Goal: Transaction & Acquisition: Purchase product/service

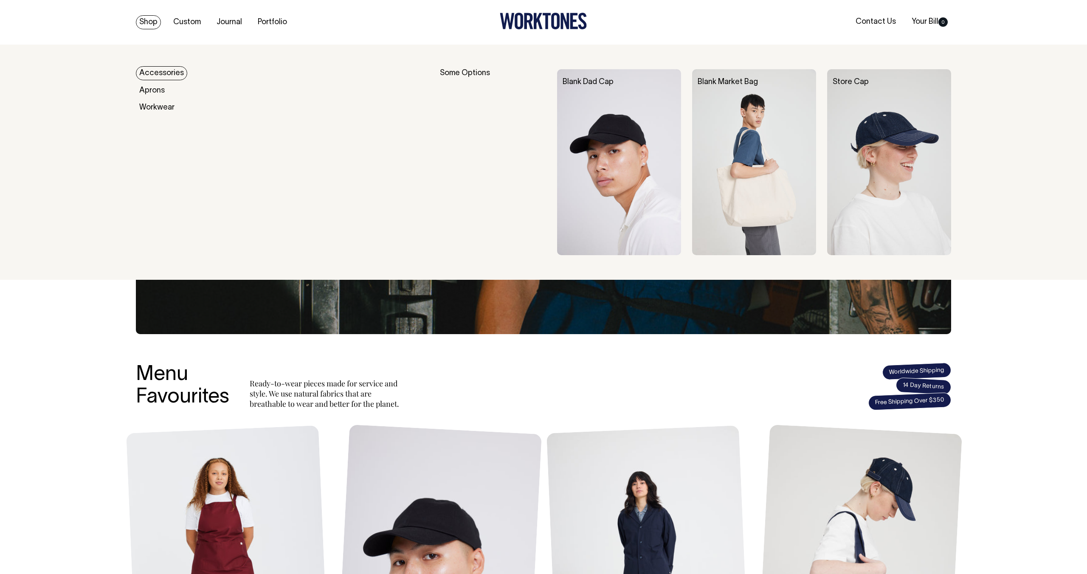
click at [149, 73] on link "Accessories" at bounding box center [161, 73] width 51 height 14
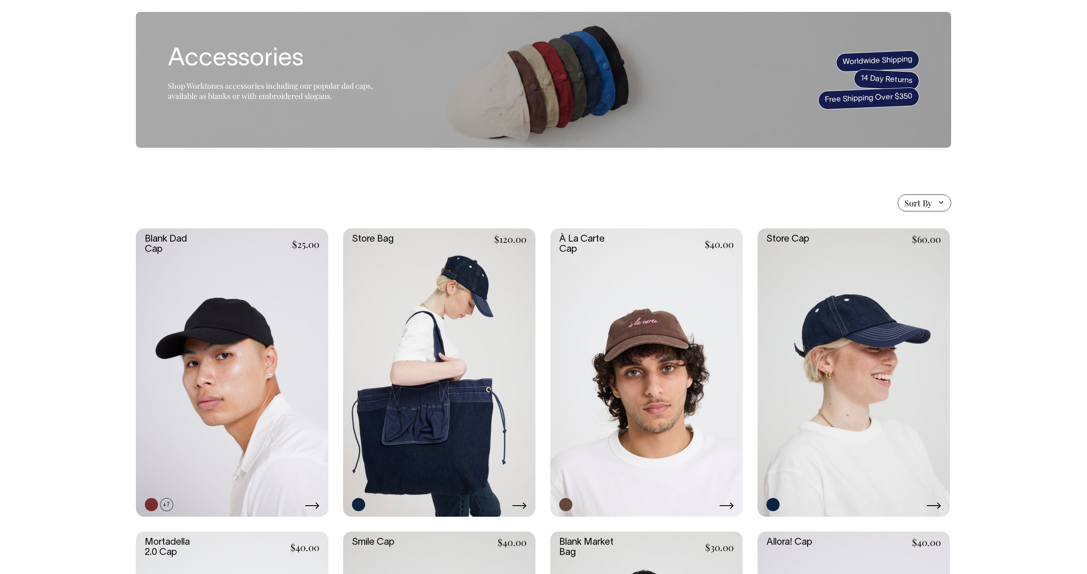
scroll to position [33, 0]
click at [878, 293] on link at bounding box center [854, 372] width 192 height 289
click at [256, 322] on link at bounding box center [232, 372] width 192 height 289
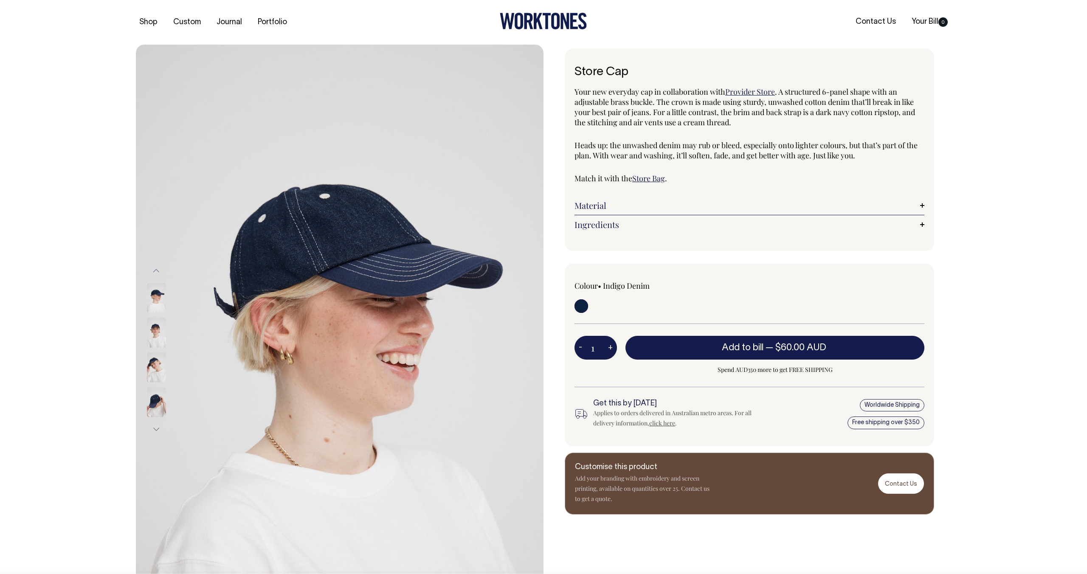
click at [151, 327] on img at bounding box center [156, 333] width 19 height 30
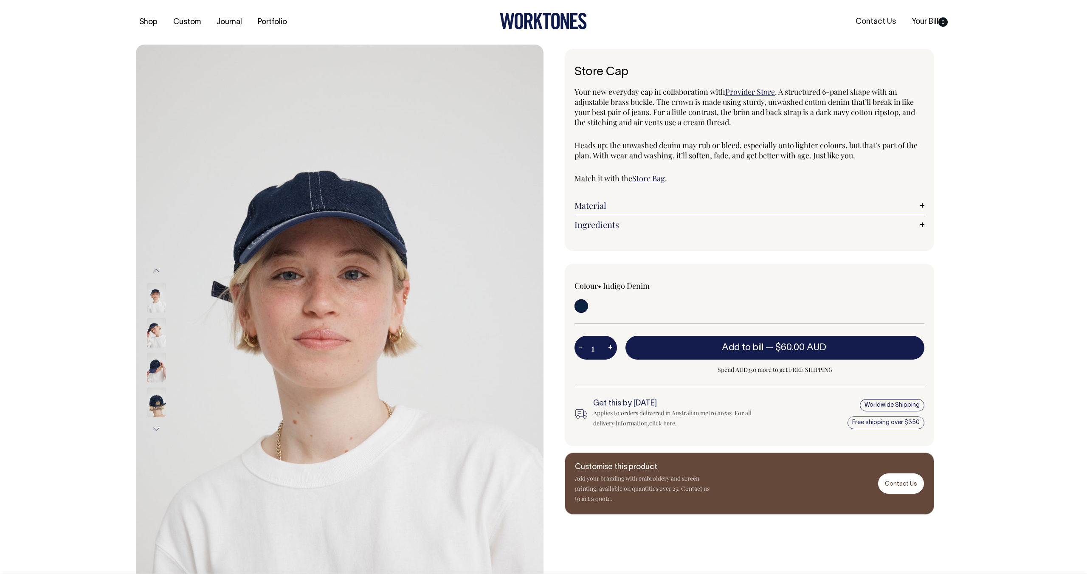
click at [155, 353] on img at bounding box center [156, 367] width 19 height 30
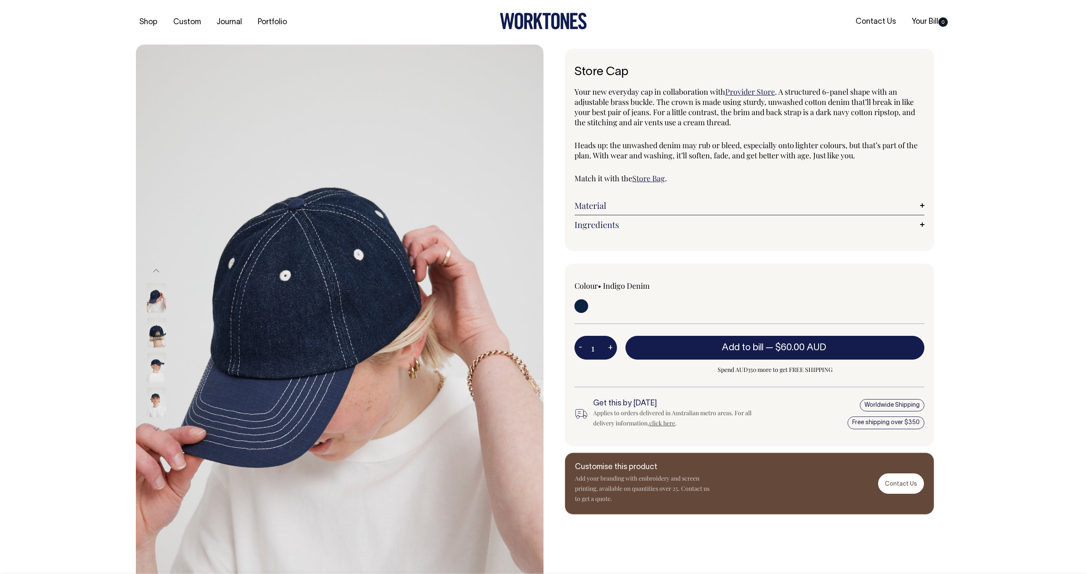
click at [158, 395] on img at bounding box center [156, 402] width 19 height 30
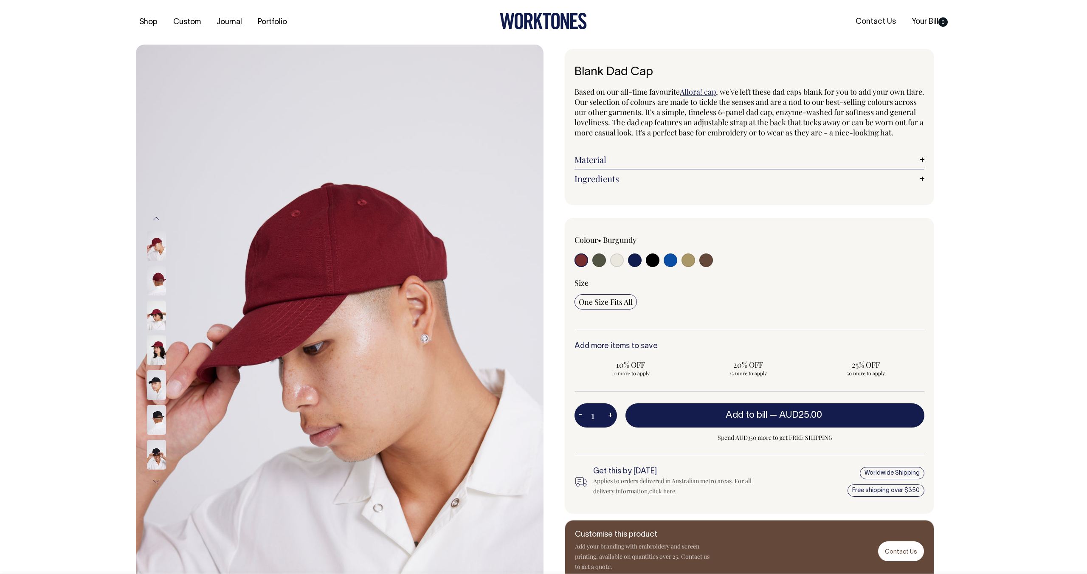
click at [684, 267] on input "radio" at bounding box center [689, 260] width 14 height 14
radio input "true"
select select "Washed Khaki"
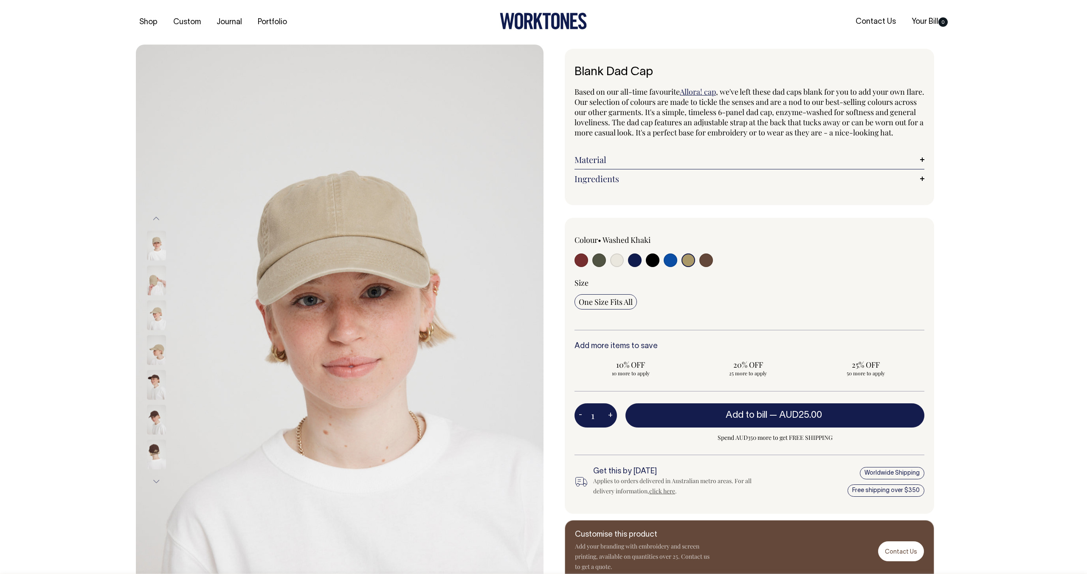
click at [614, 267] on input "radio" at bounding box center [617, 260] width 14 height 14
radio input "true"
select select "Natural"
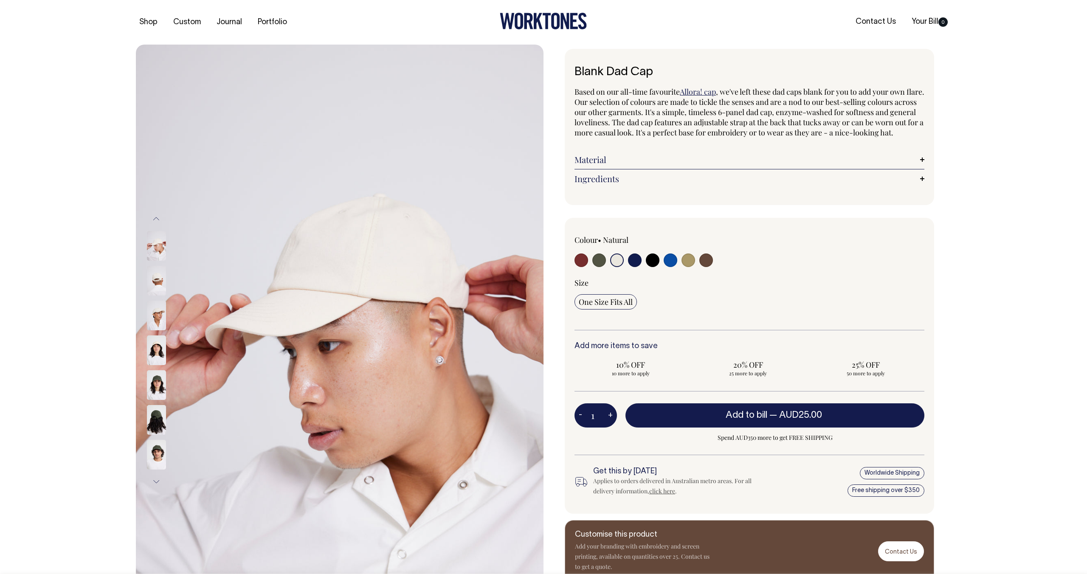
click at [598, 267] on input "radio" at bounding box center [599, 260] width 14 height 14
radio input "true"
select select "Olive"
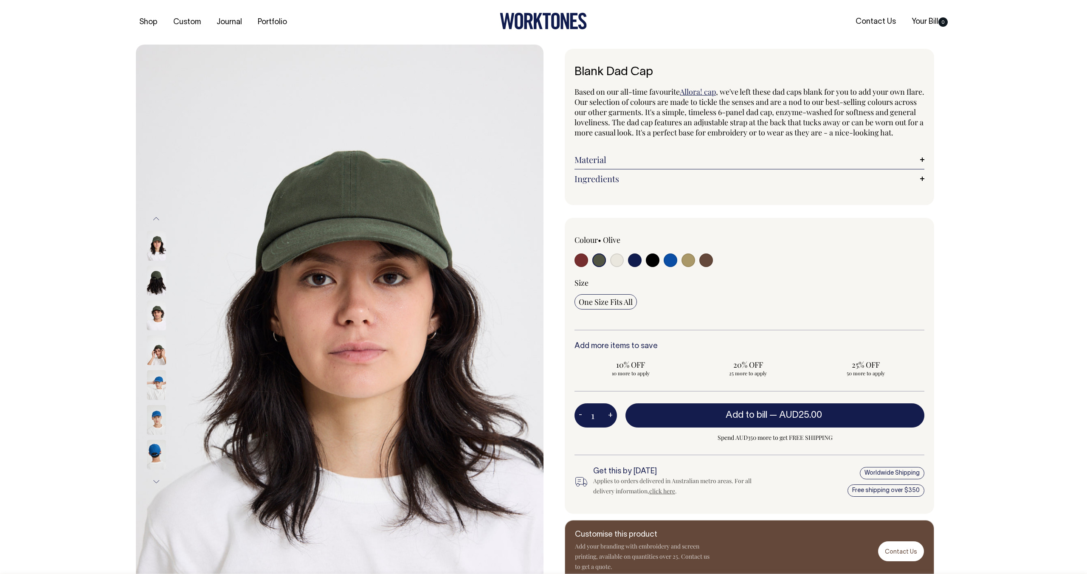
click at [704, 267] on input "radio" at bounding box center [706, 260] width 14 height 14
radio input "true"
select select "Espresso"
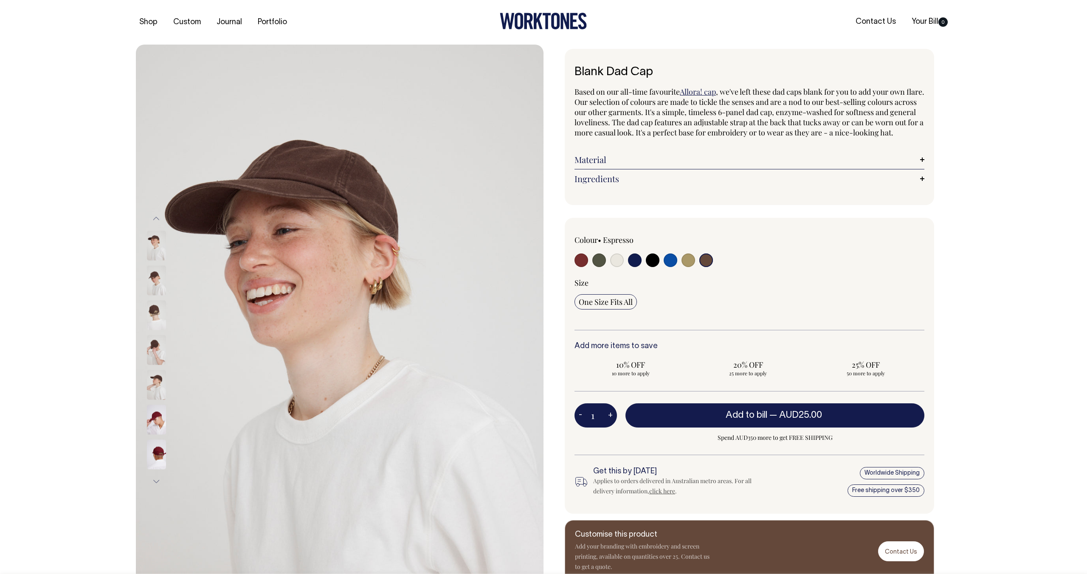
click at [159, 284] on img at bounding box center [156, 280] width 19 height 30
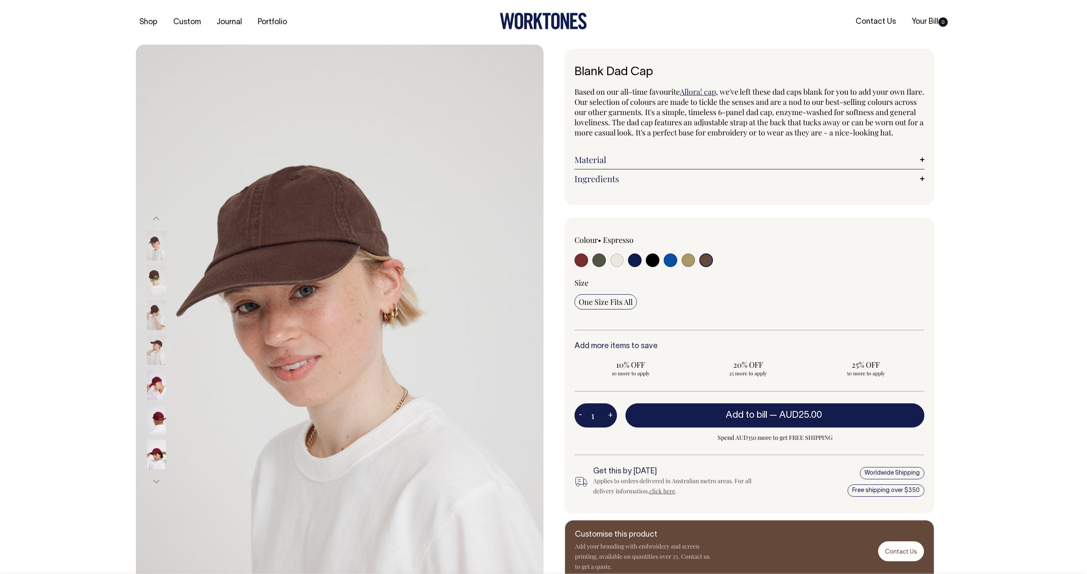
click at [155, 304] on img at bounding box center [156, 315] width 19 height 30
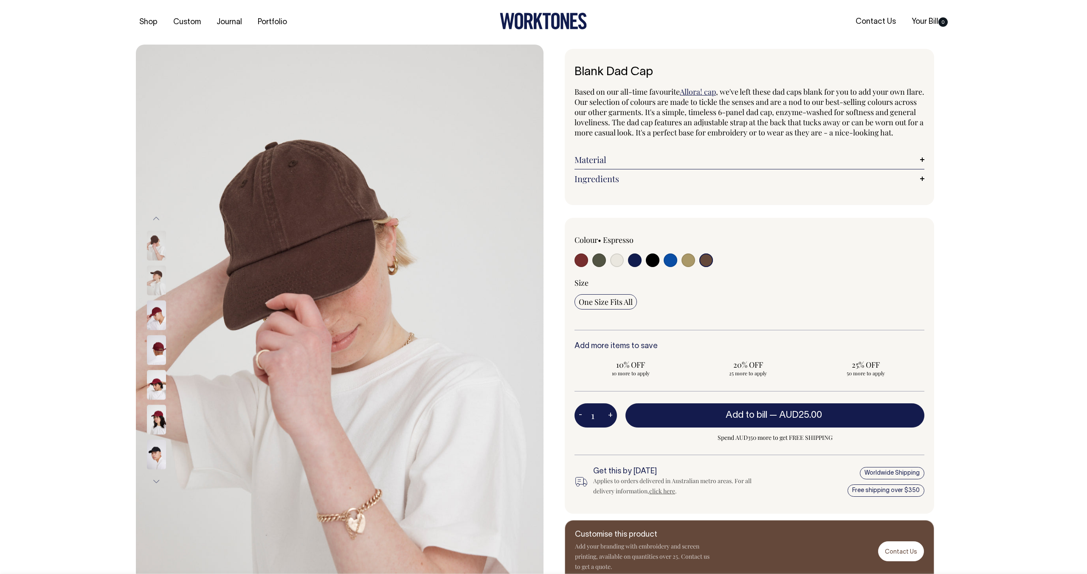
click at [149, 284] on img at bounding box center [156, 280] width 19 height 30
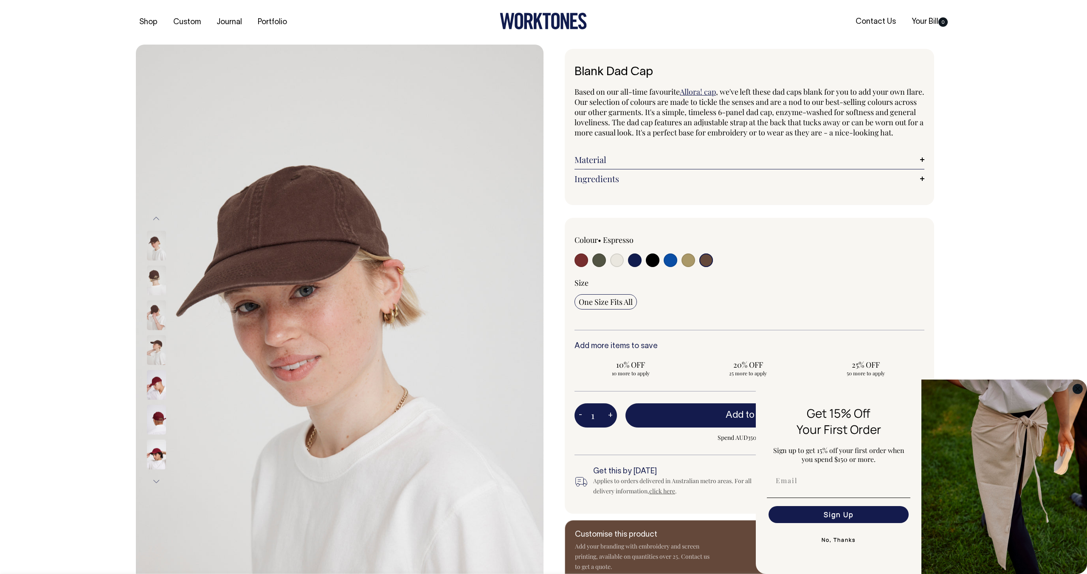
click at [1079, 389] on circle "Close dialog" at bounding box center [1078, 389] width 10 height 10
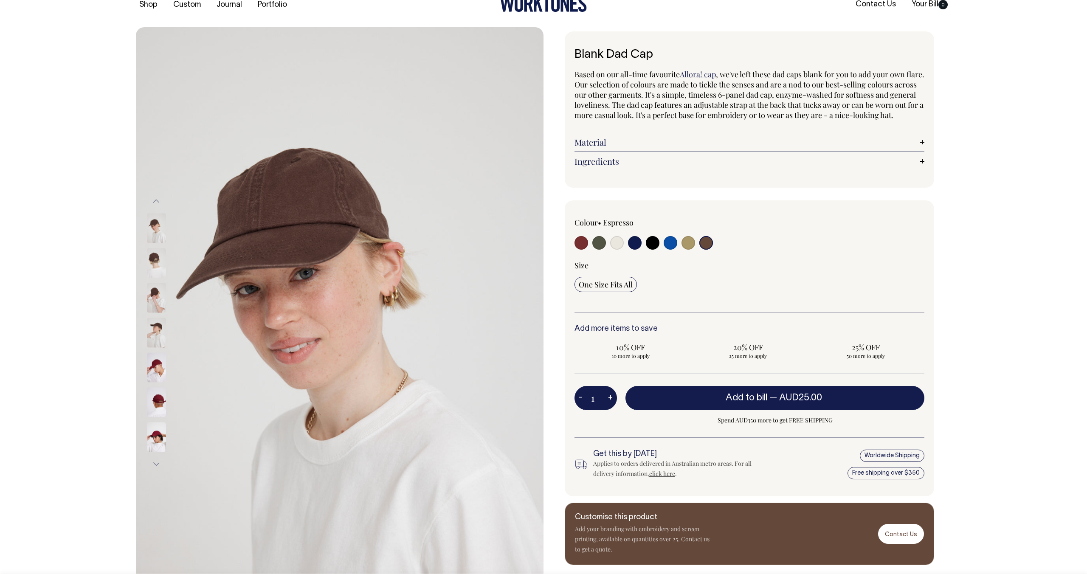
scroll to position [18, 0]
click at [152, 263] on img at bounding box center [156, 263] width 19 height 30
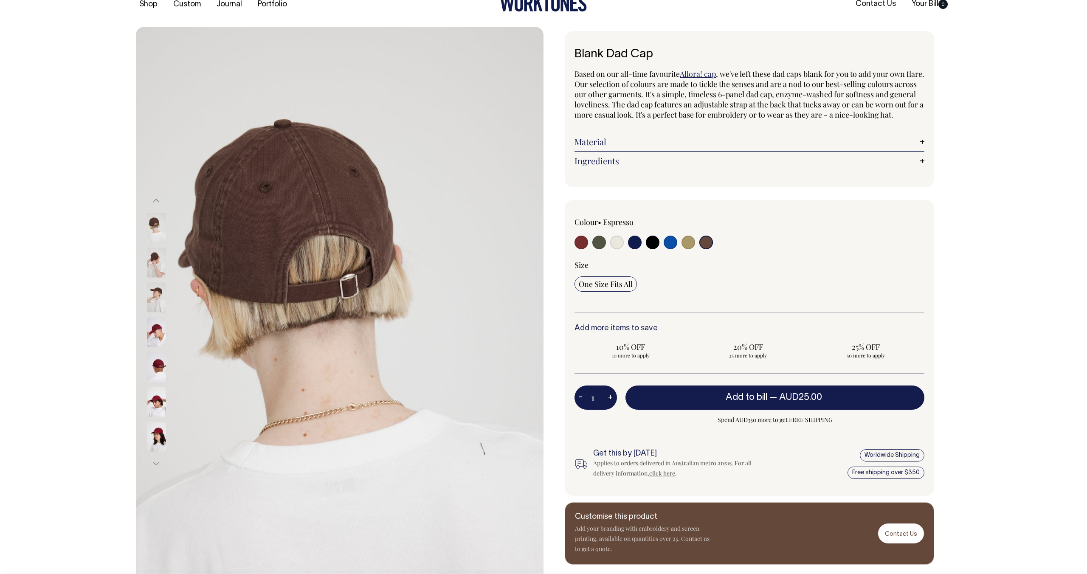
click at [159, 297] on img at bounding box center [156, 297] width 19 height 30
